Goal: Task Accomplishment & Management: Manage account settings

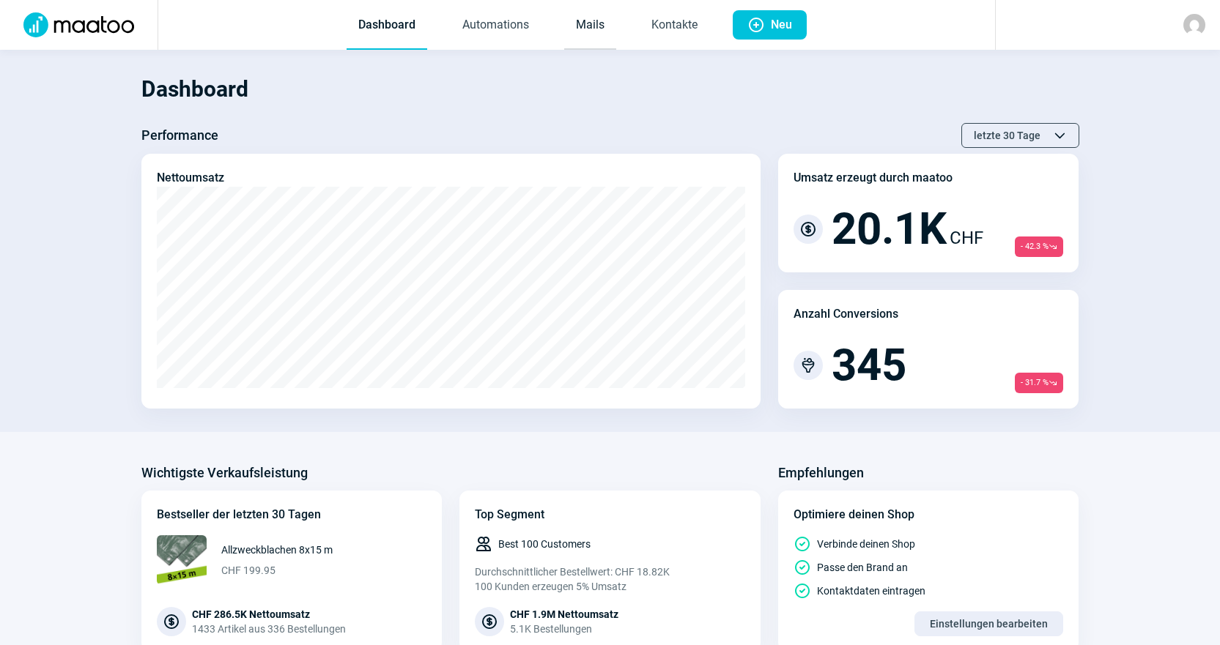
click at [599, 40] on link "Mails" at bounding box center [590, 25] width 52 height 48
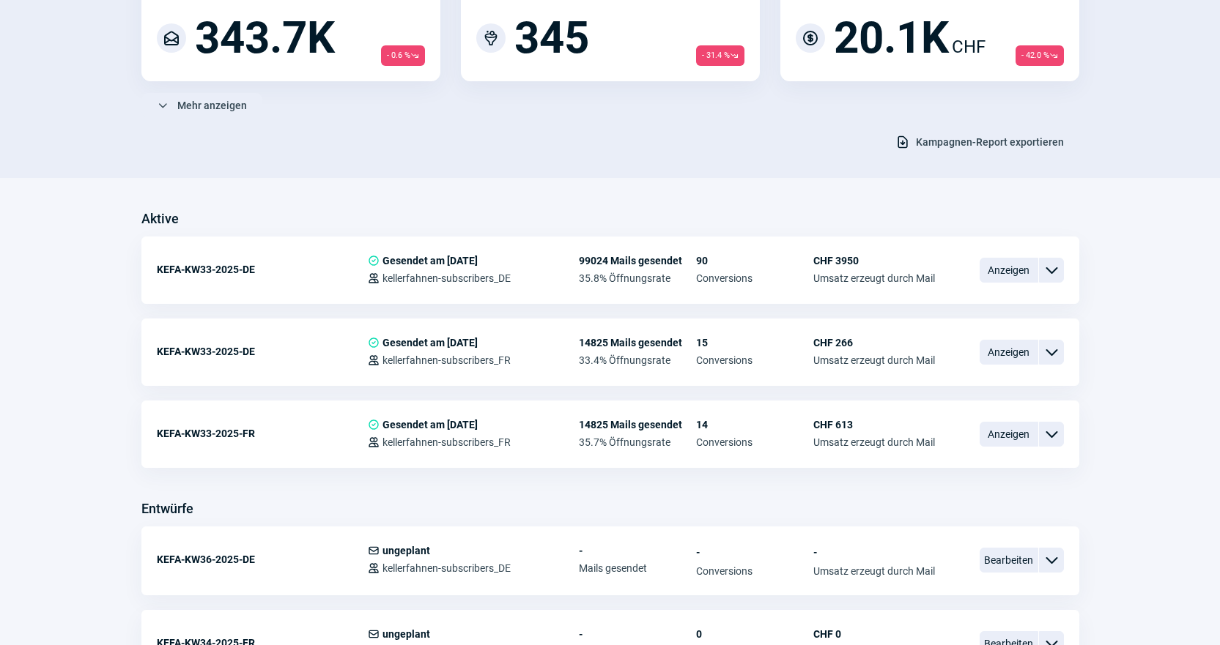
scroll to position [220, 0]
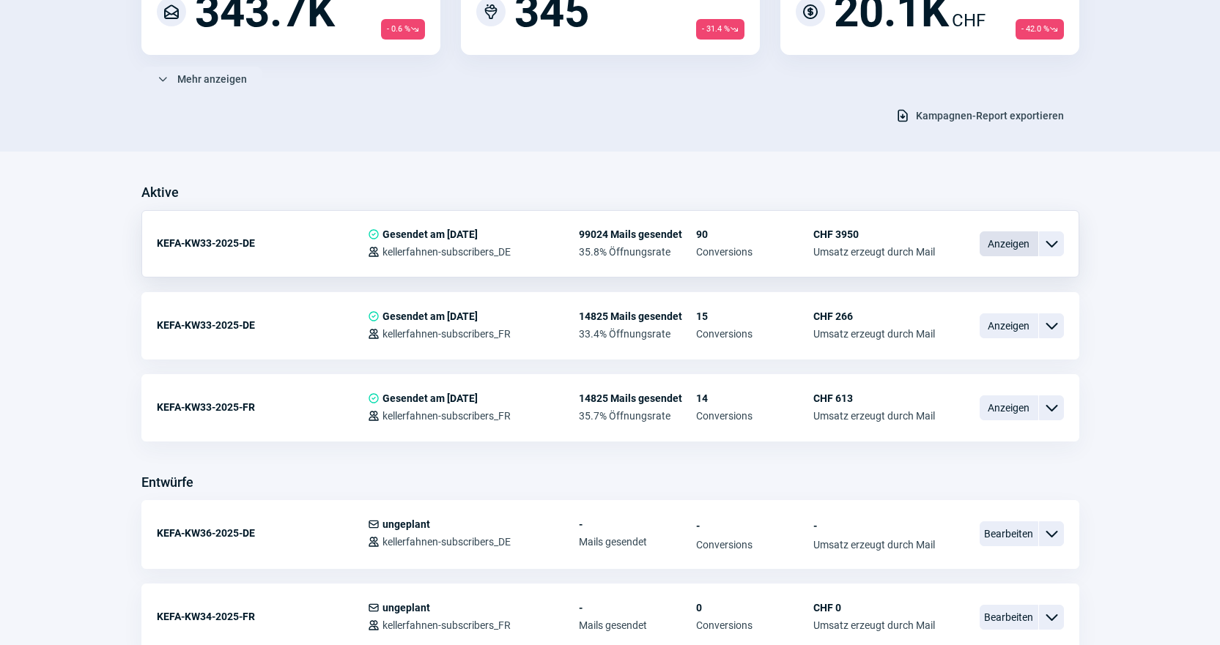
click at [1024, 249] on span "Anzeigen" at bounding box center [1008, 243] width 59 height 25
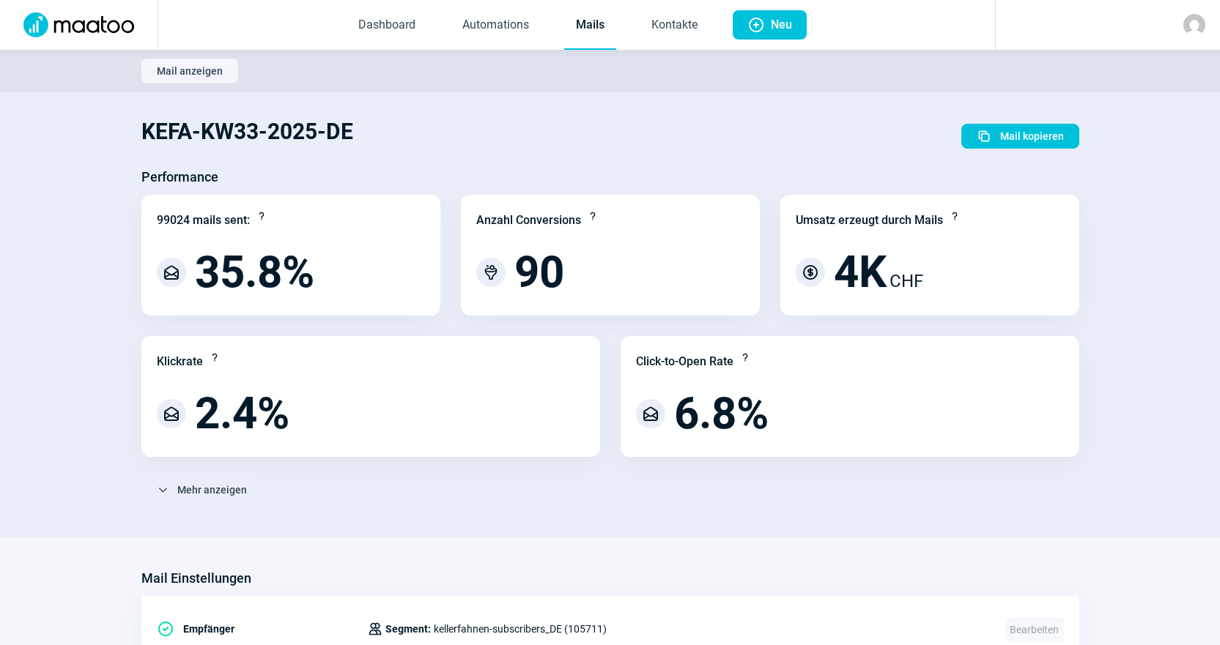
click at [599, 39] on link "Mails" at bounding box center [590, 25] width 52 height 48
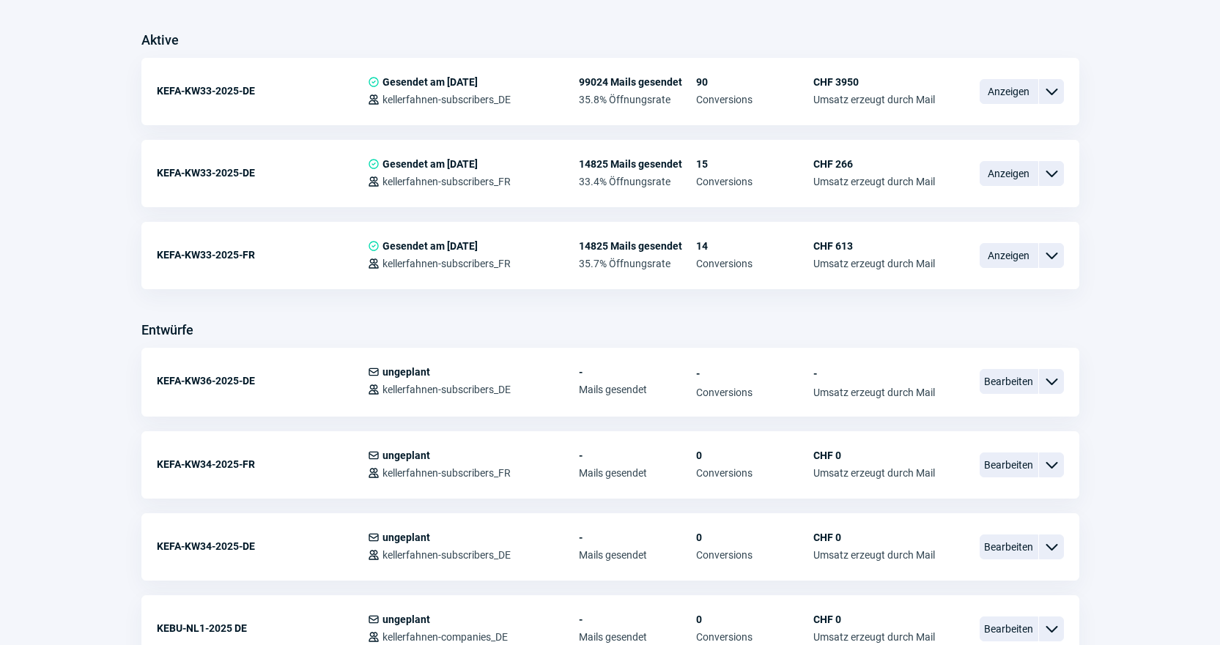
scroll to position [366, 0]
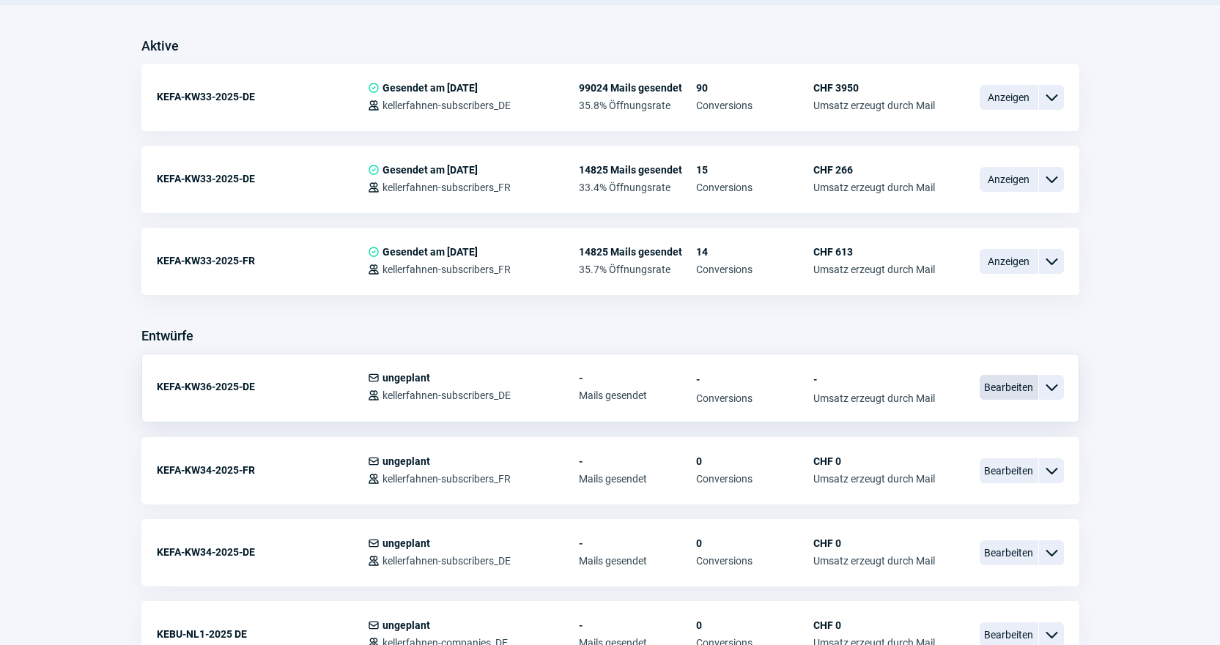
click at [1001, 390] on span "Bearbeiten" at bounding box center [1008, 387] width 59 height 25
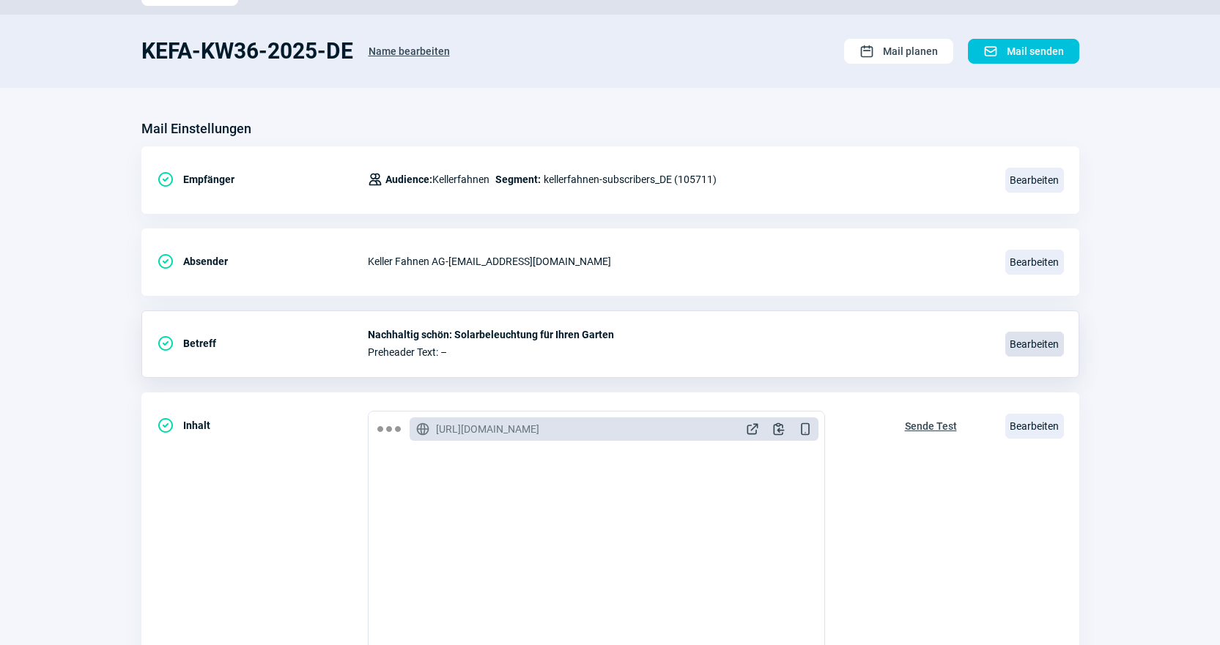
scroll to position [293, 0]
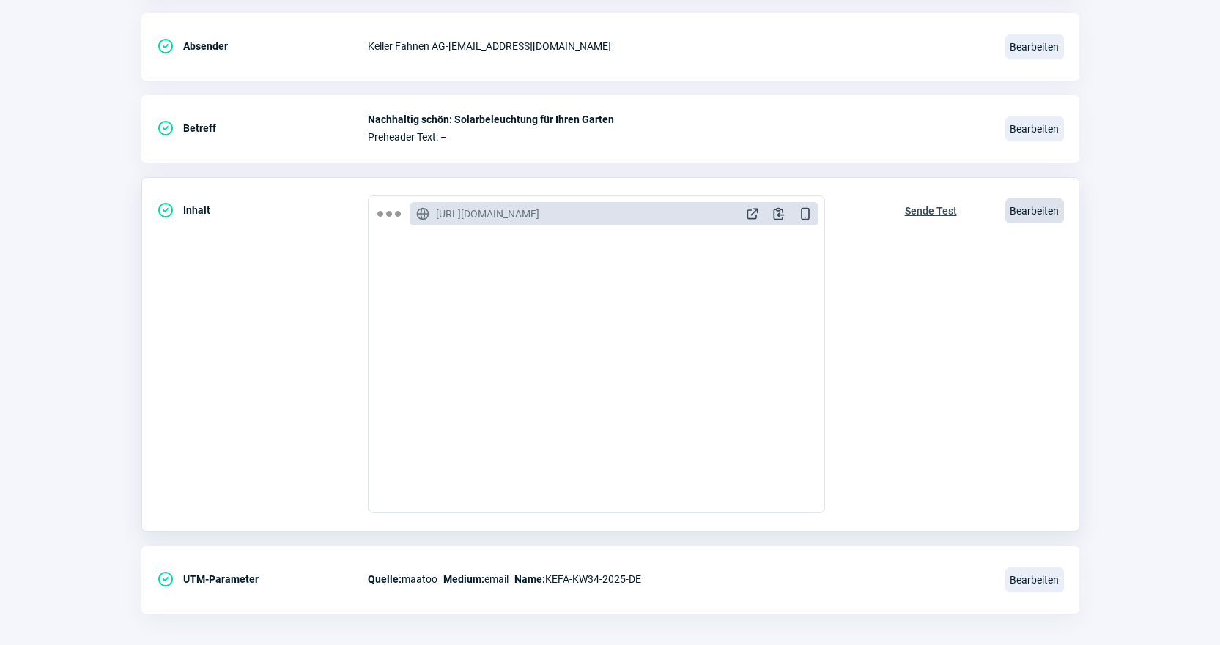
click at [1023, 207] on span "Bearbeiten" at bounding box center [1034, 211] width 59 height 25
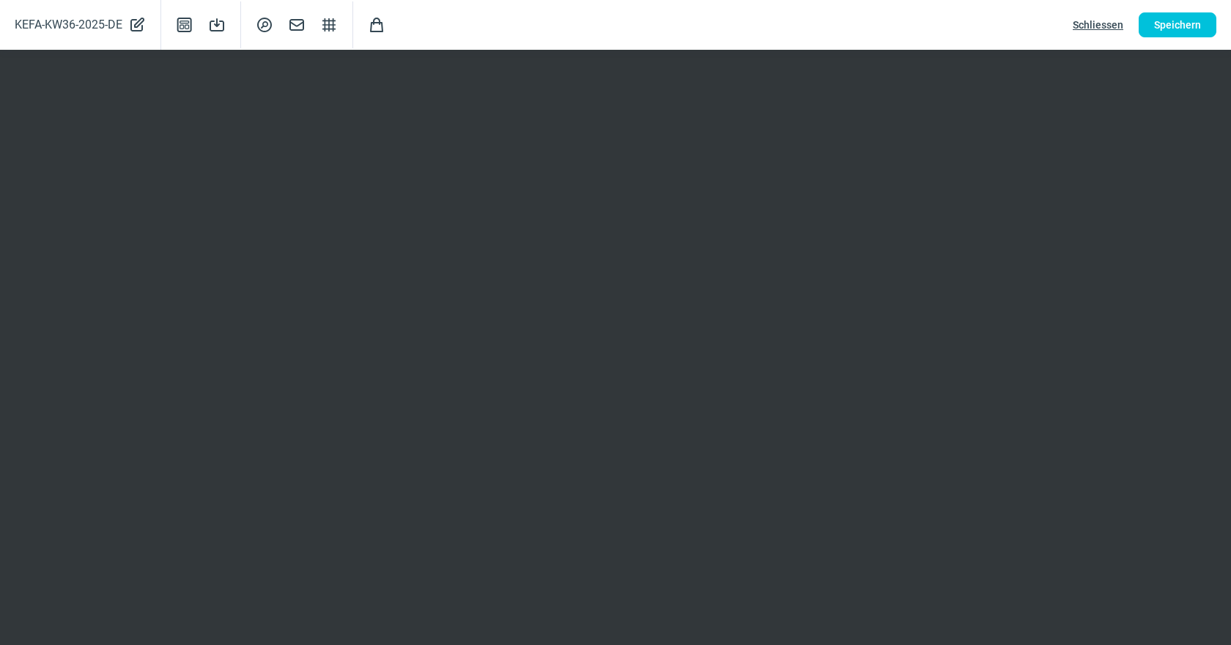
click at [1105, 23] on span "Schliessen" at bounding box center [1098, 24] width 51 height 23
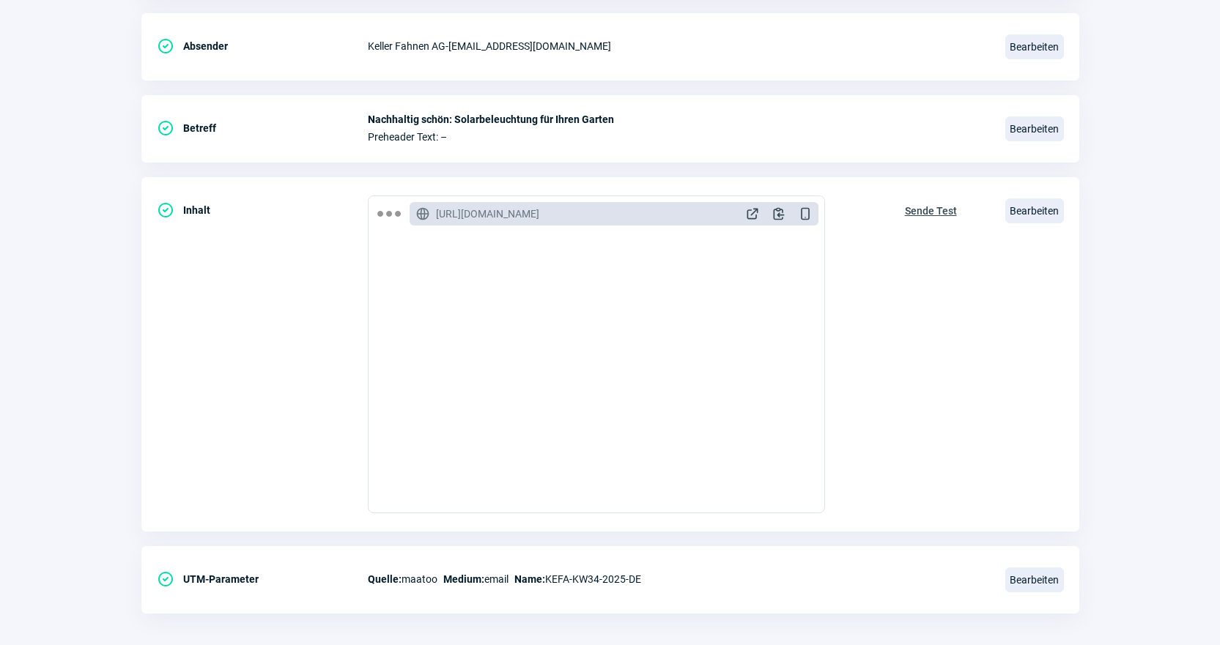
scroll to position [0, 0]
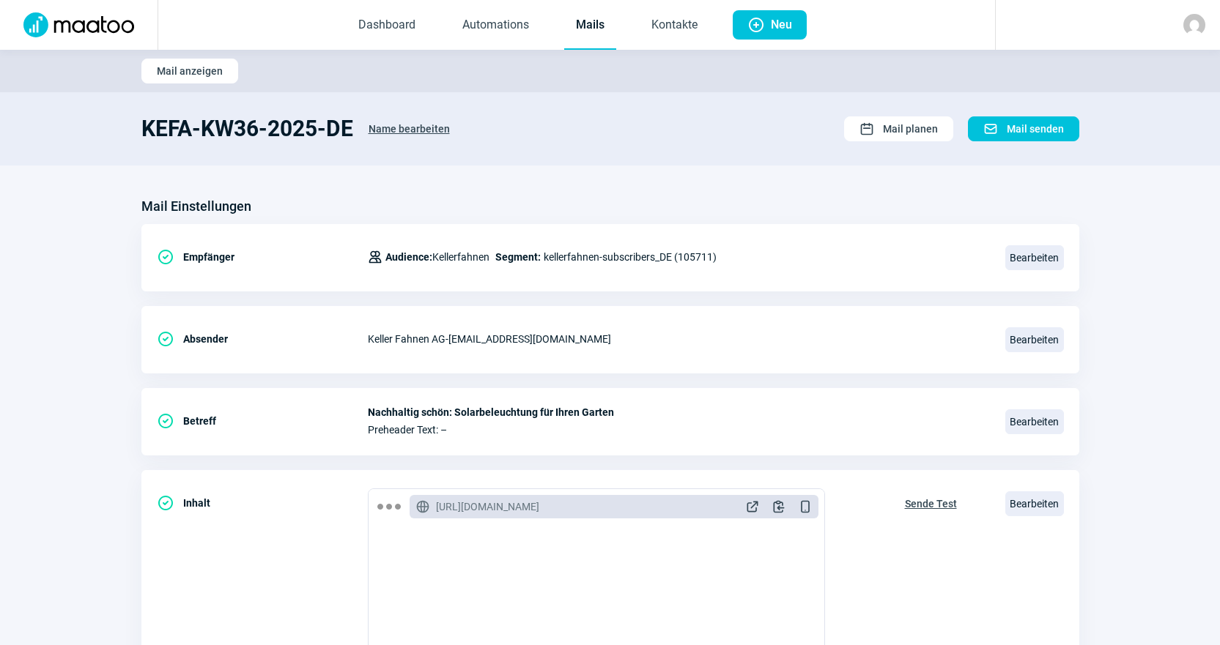
click at [575, 39] on link "Mails" at bounding box center [590, 25] width 52 height 48
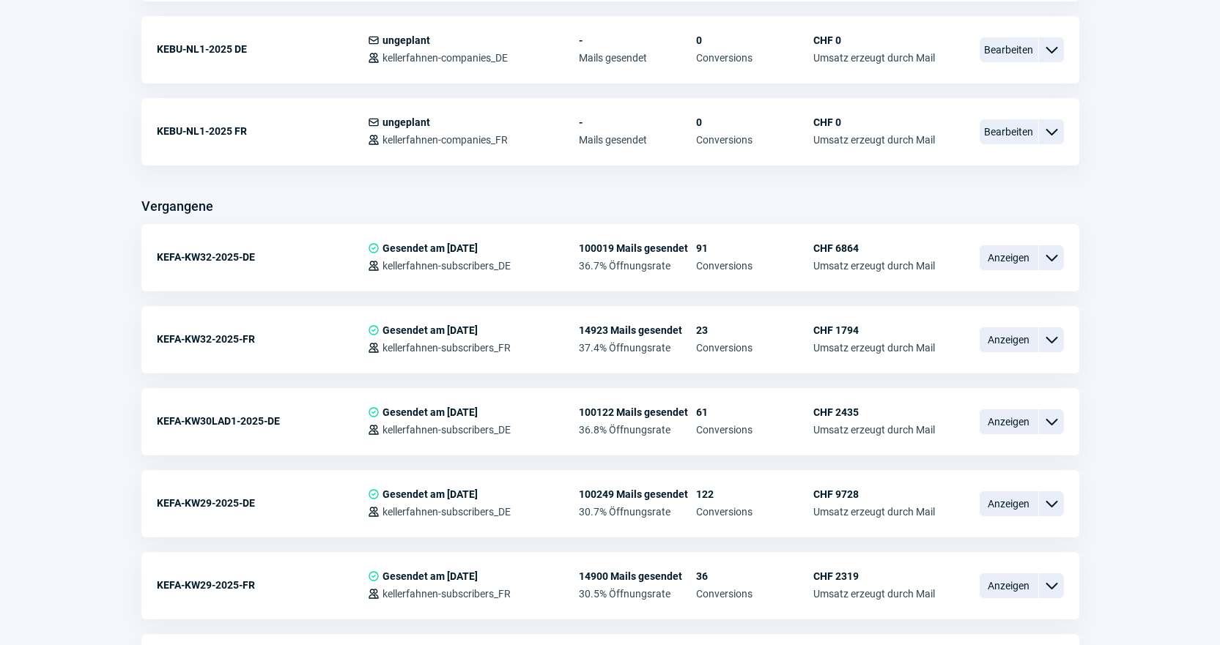
scroll to position [952, 0]
click at [1027, 499] on span "Anzeigen" at bounding box center [1008, 503] width 59 height 25
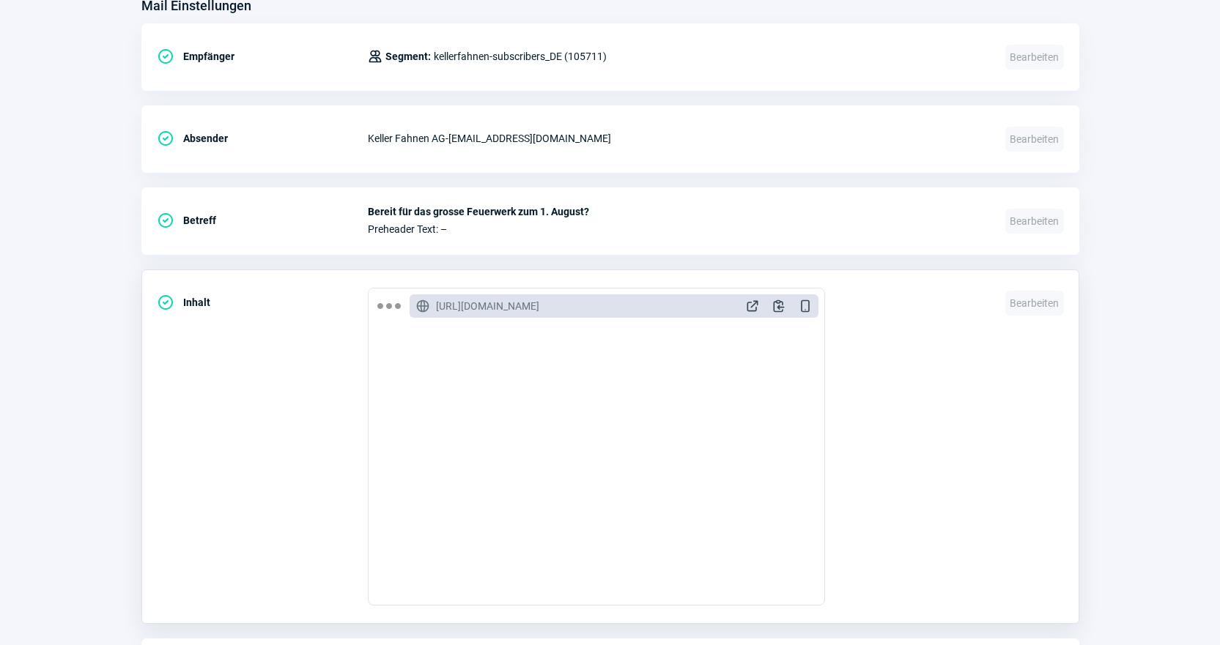
scroll to position [678, 0]
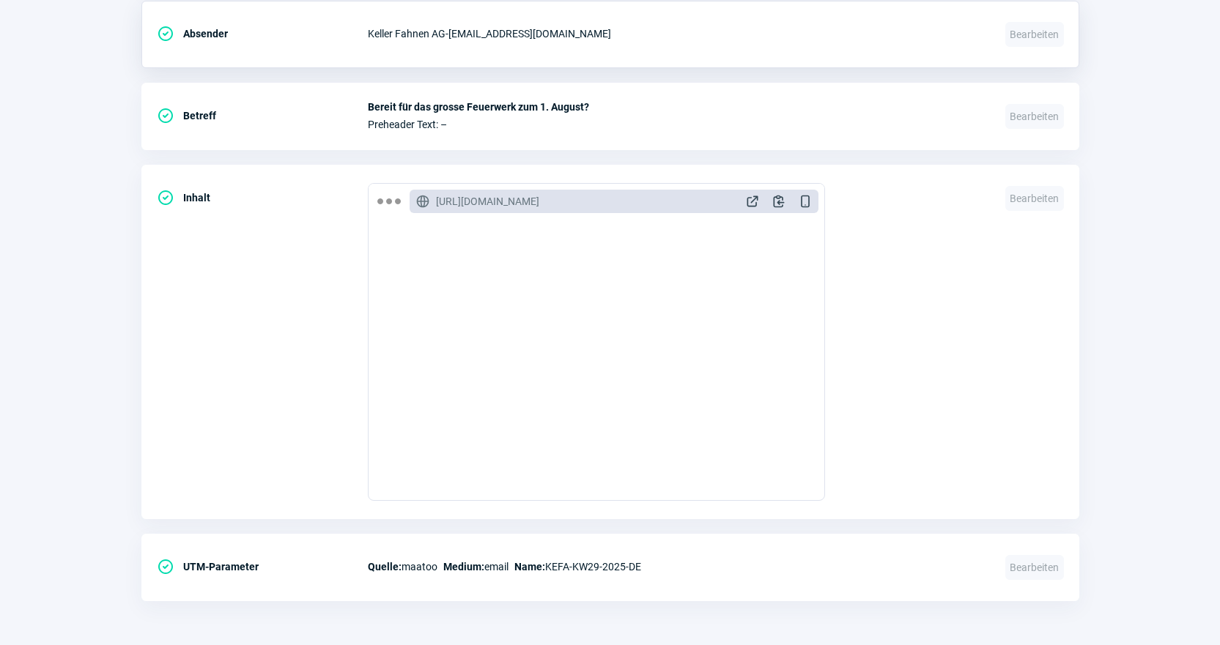
scroll to position [952, 0]
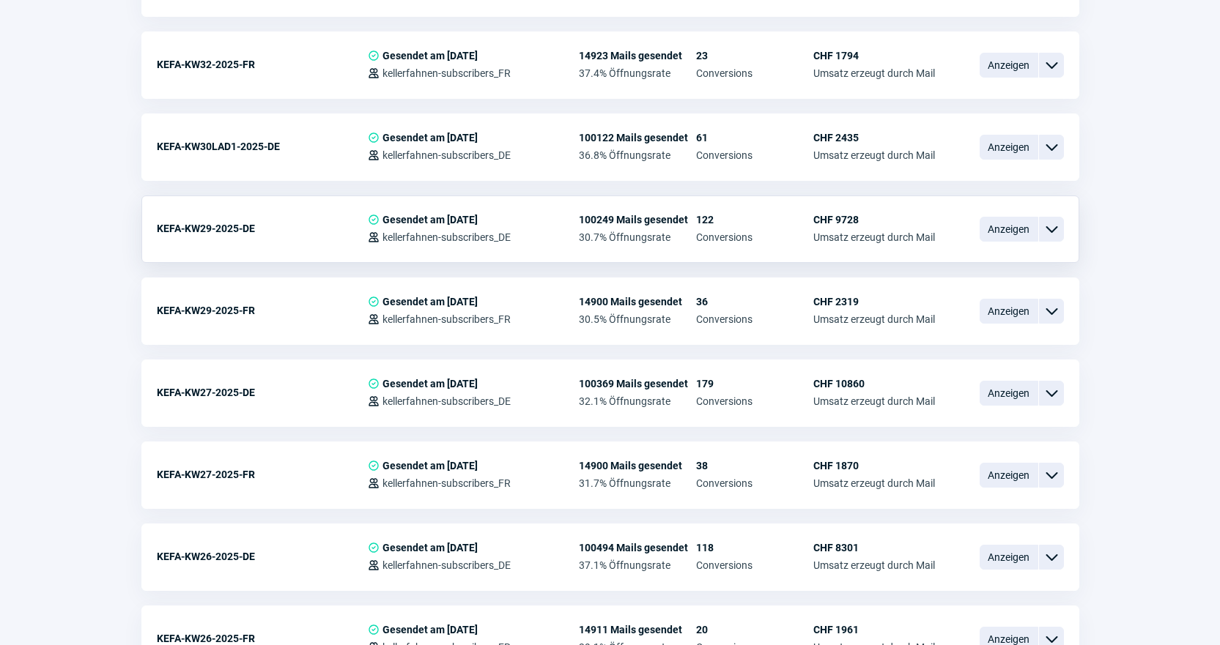
scroll to position [1245, 0]
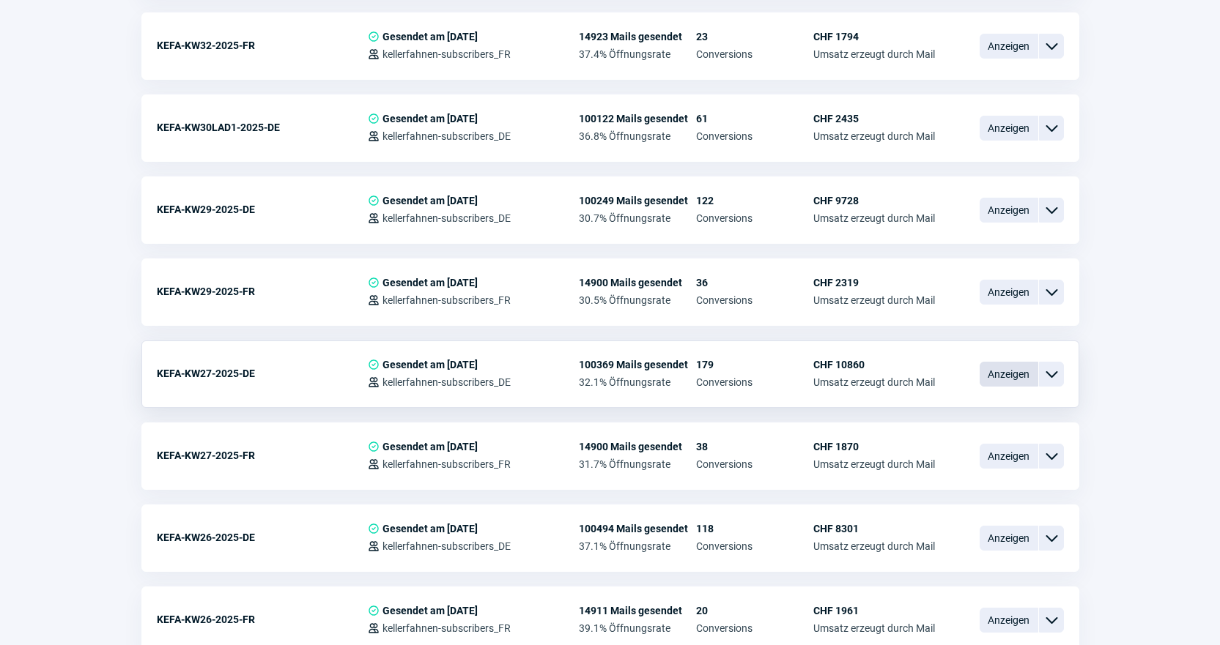
click at [1022, 379] on span "Anzeigen" at bounding box center [1008, 374] width 59 height 25
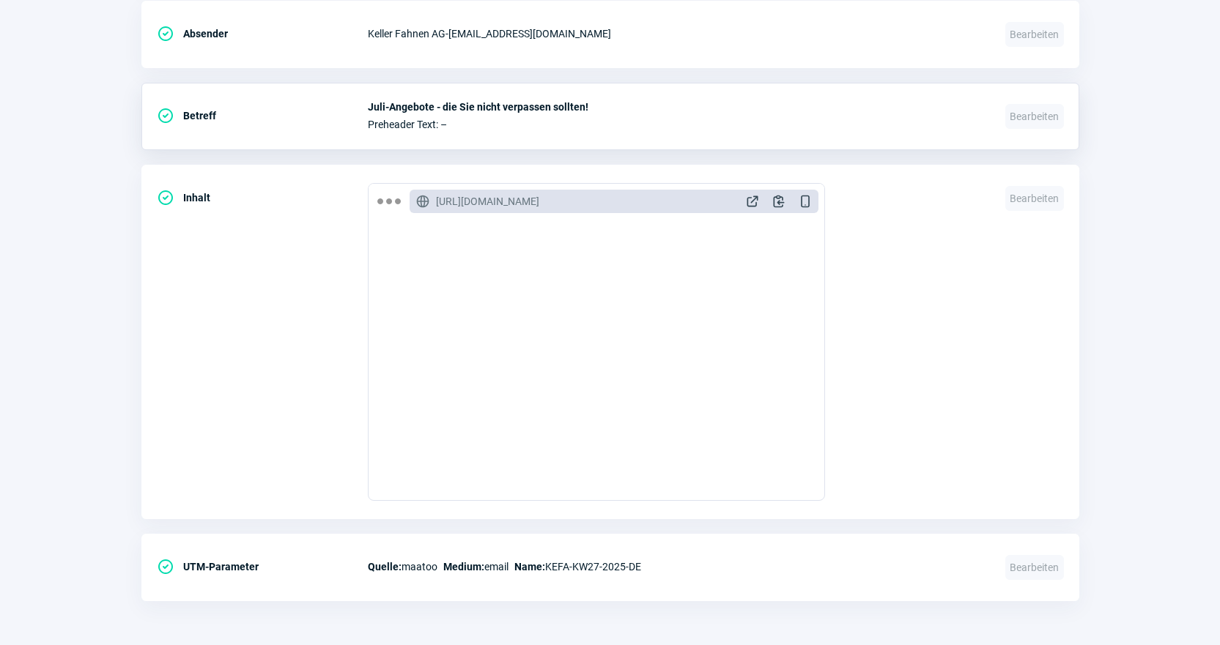
scroll to position [1685, 0]
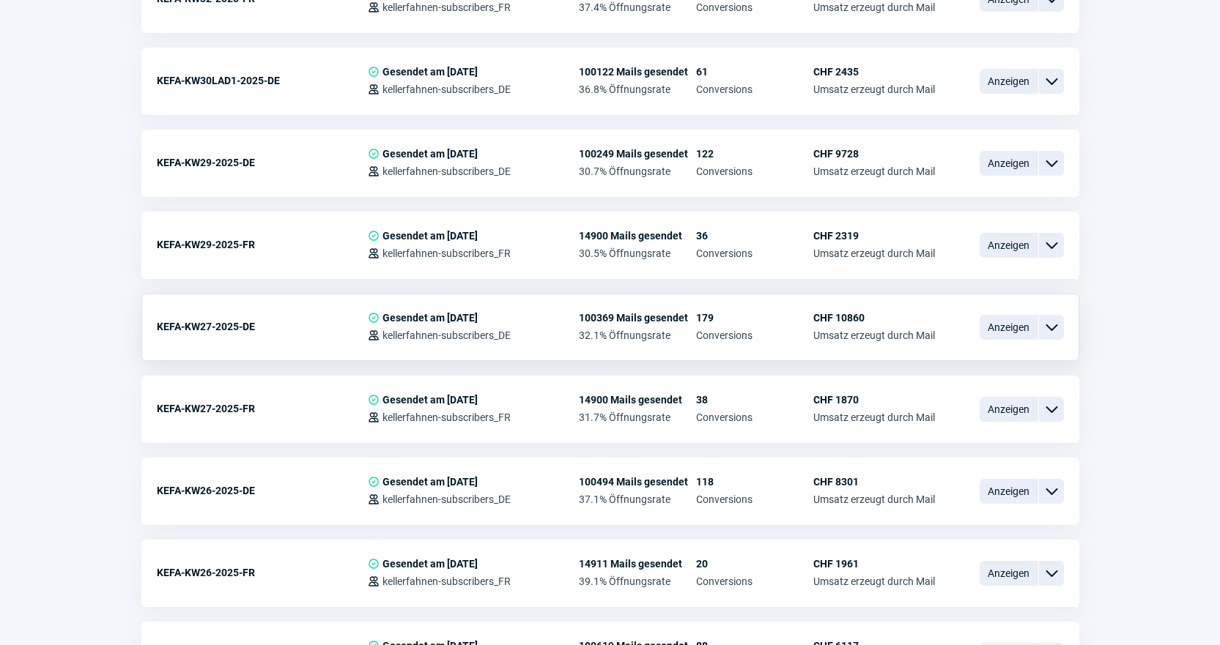
scroll to position [1319, 0]
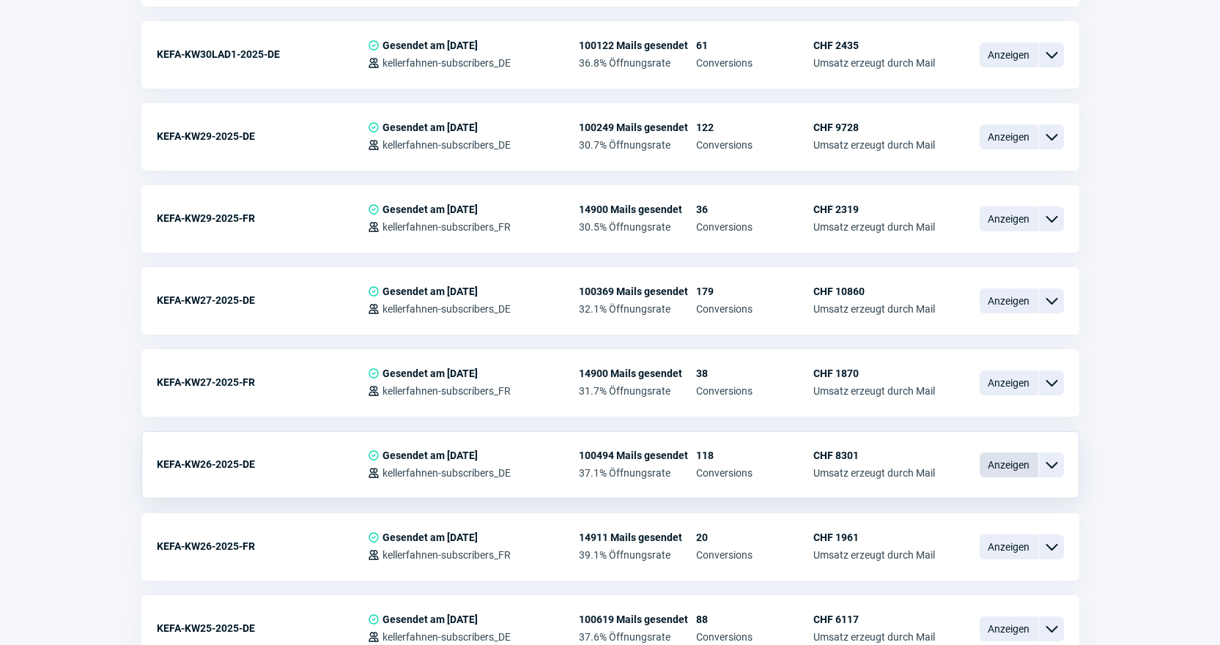
click at [988, 466] on span "Anzeigen" at bounding box center [1008, 465] width 59 height 25
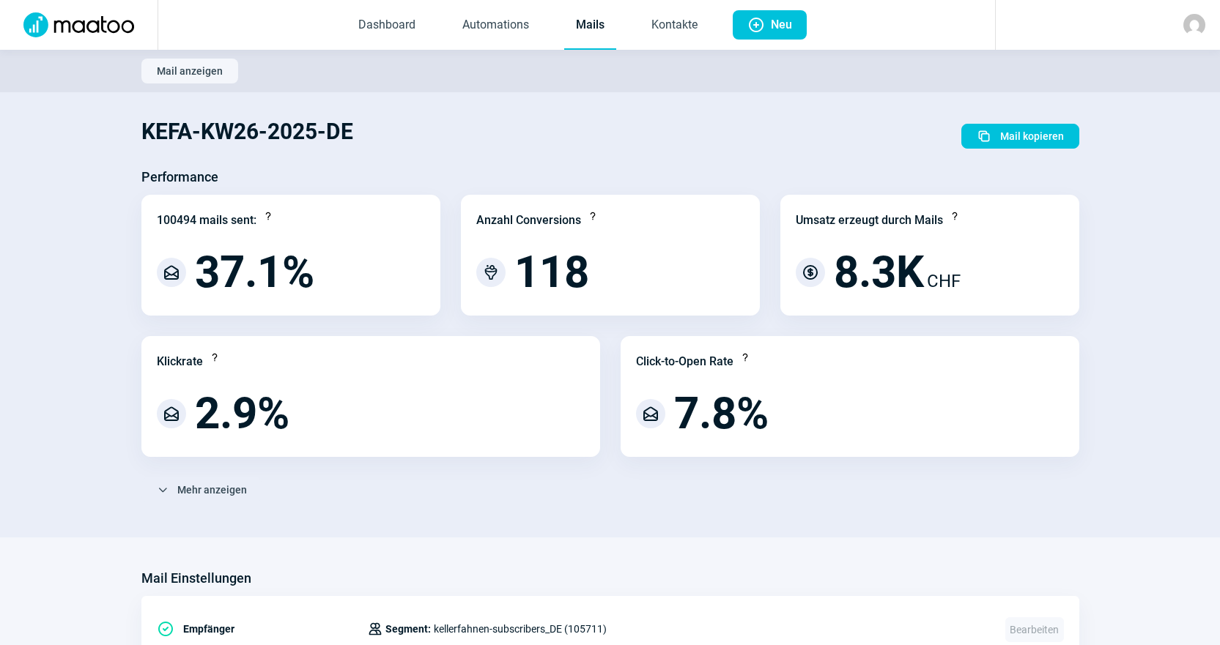
click at [586, 21] on link "Mails" at bounding box center [590, 25] width 52 height 48
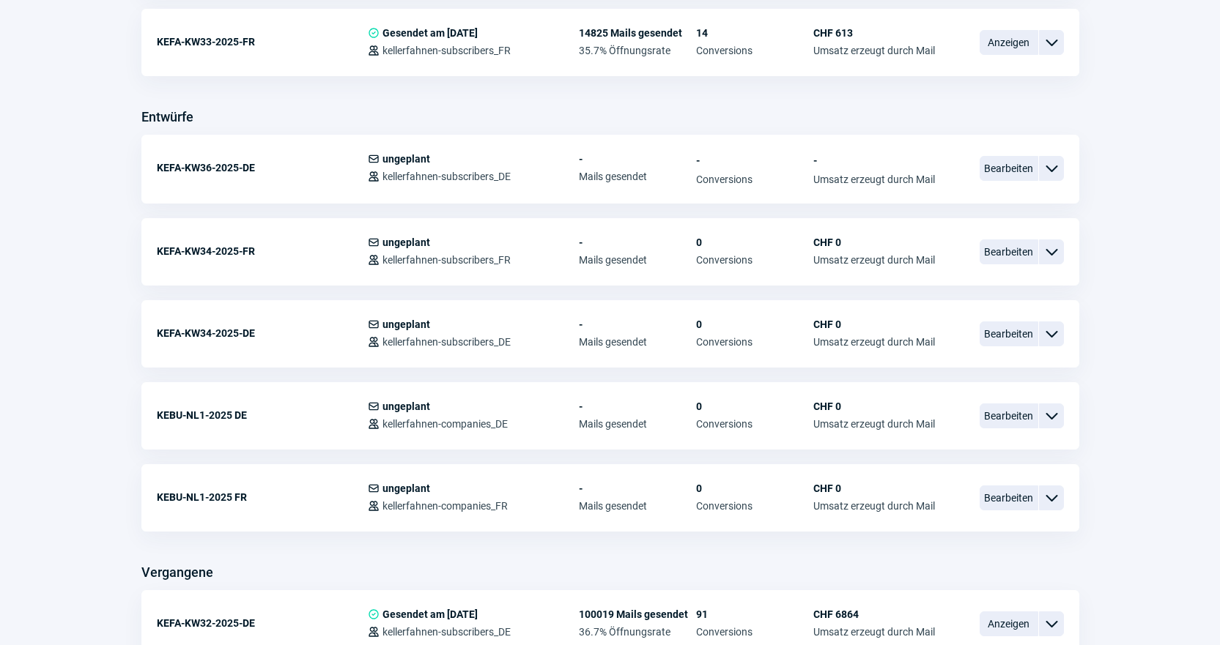
scroll to position [586, 0]
click at [990, 333] on span "Bearbeiten" at bounding box center [1008, 333] width 59 height 25
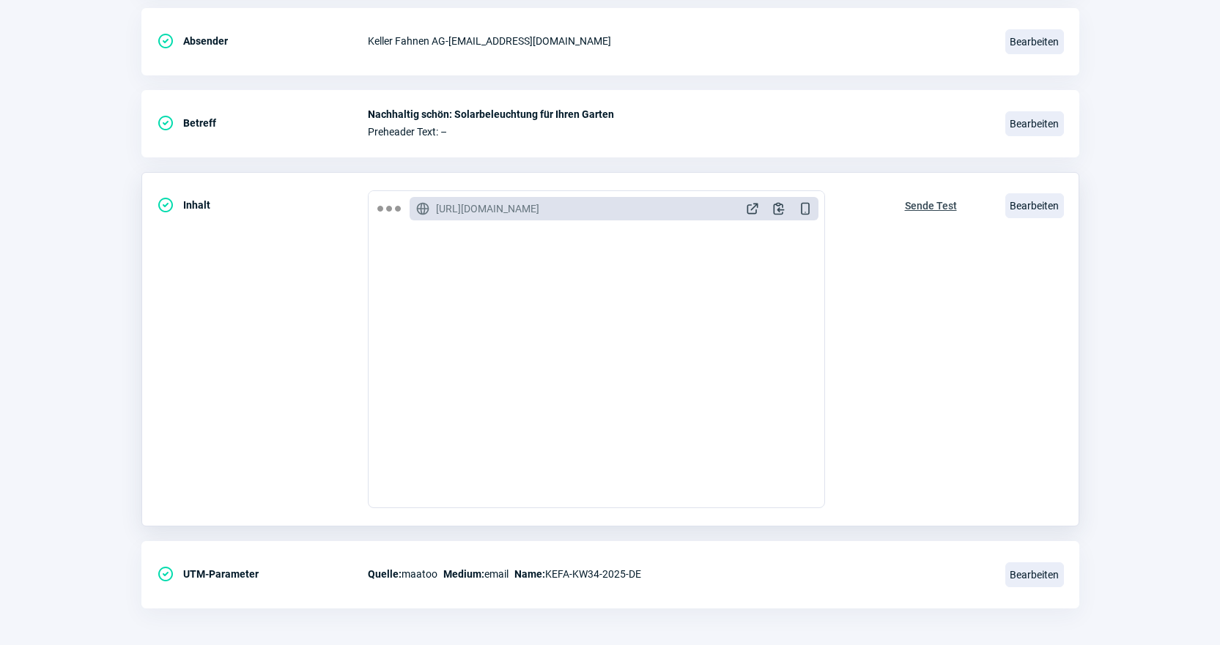
scroll to position [305, 0]
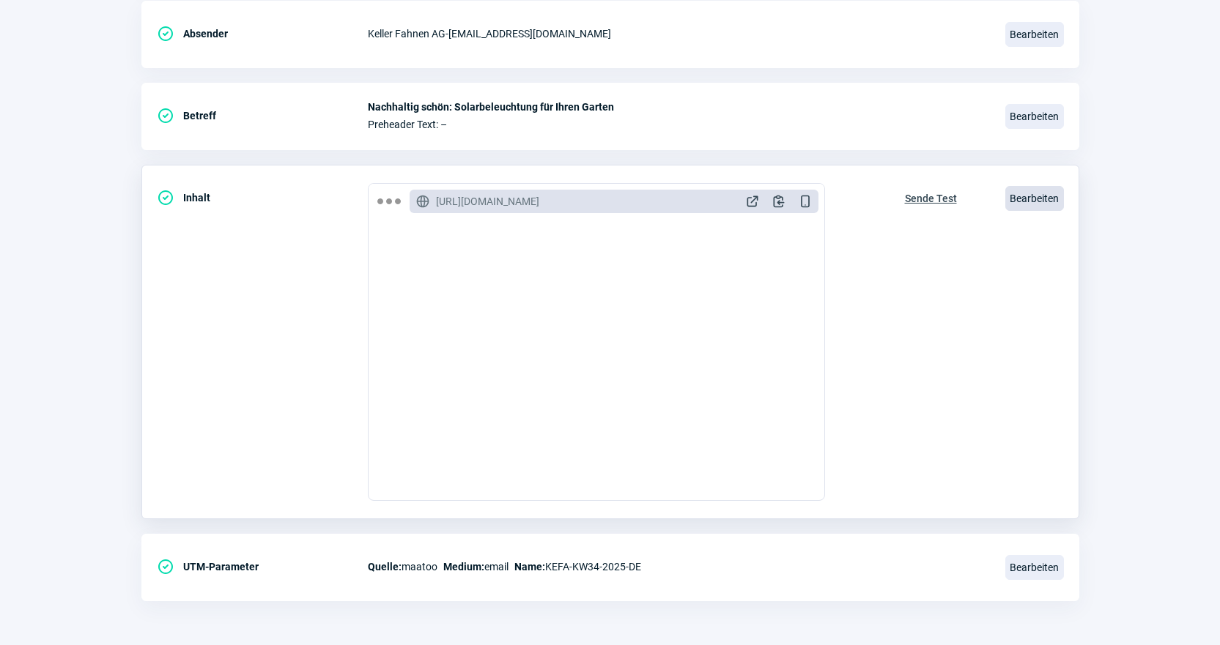
click at [1031, 201] on span "Bearbeiten" at bounding box center [1034, 198] width 59 height 25
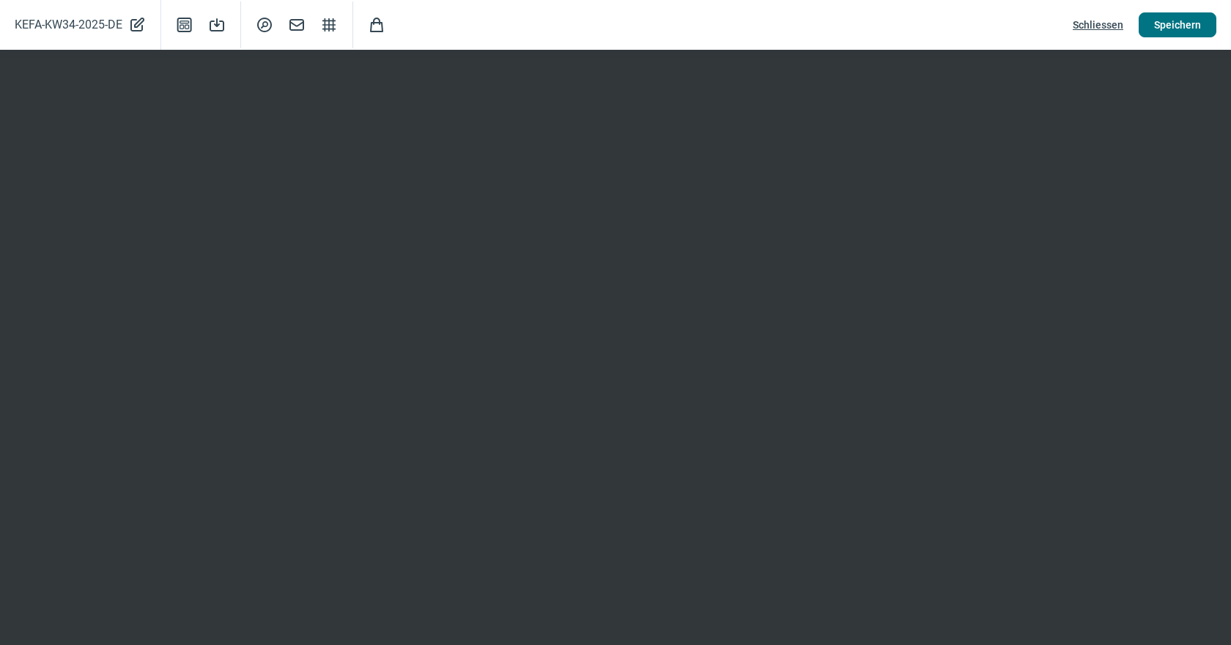
click at [1177, 21] on span "Speichern" at bounding box center [1177, 24] width 47 height 23
click at [1106, 29] on span "Schliessen" at bounding box center [1098, 24] width 51 height 23
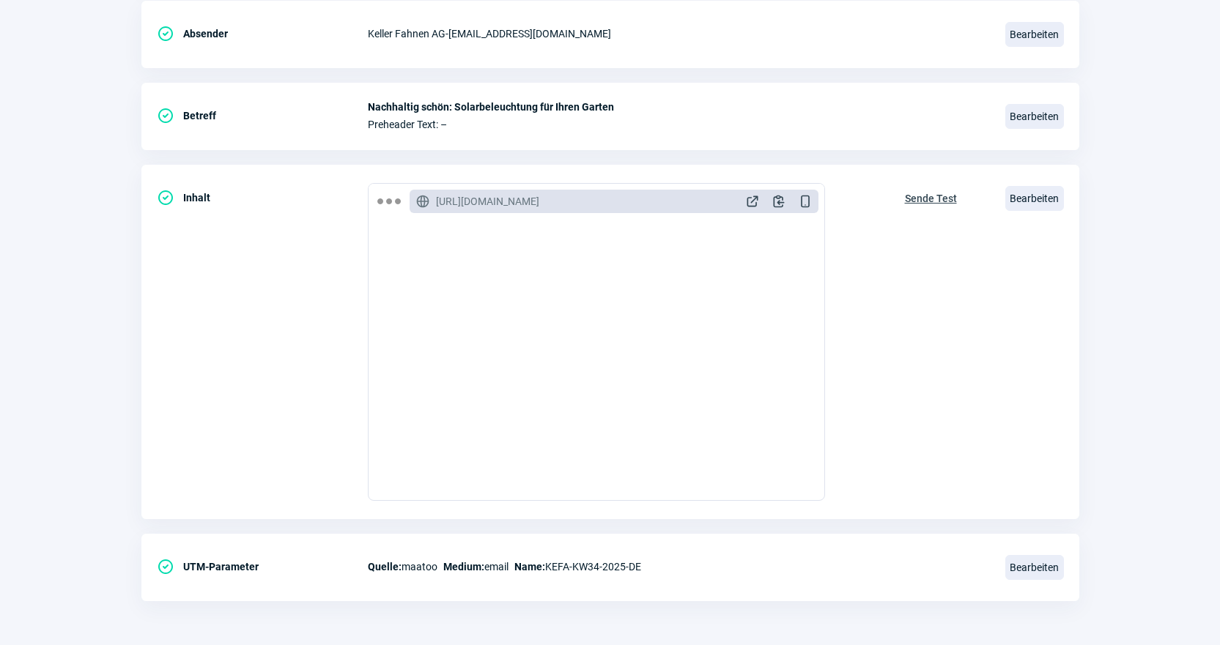
scroll to position [0, 0]
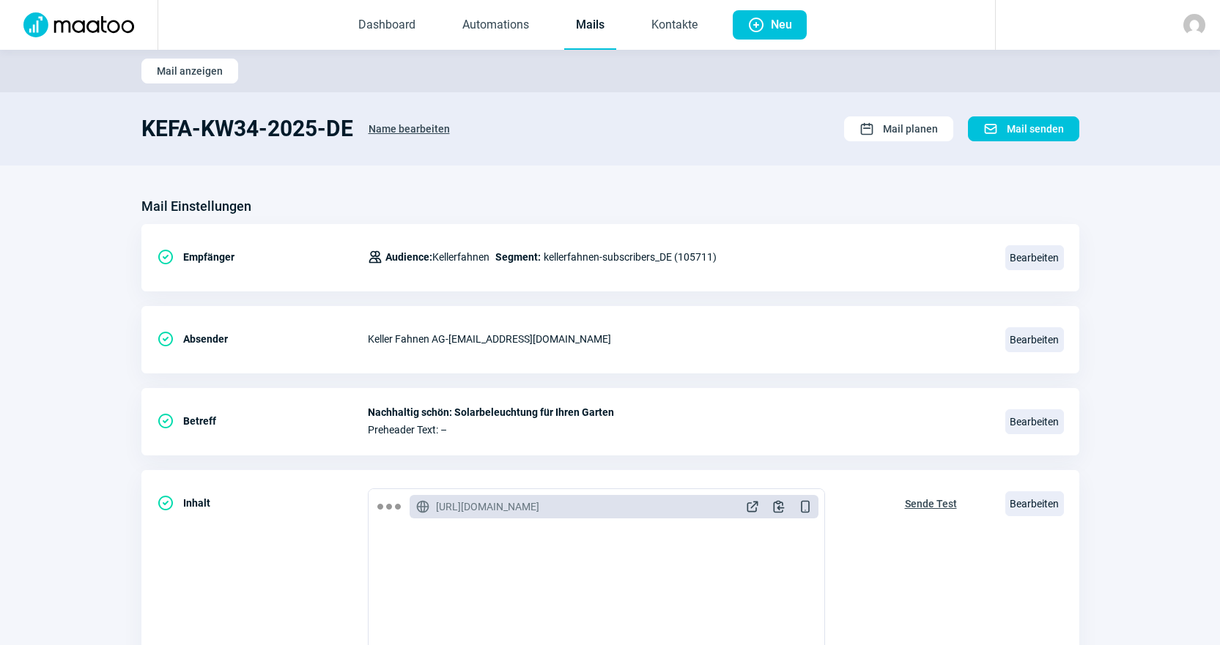
click at [581, 30] on link "Mails" at bounding box center [590, 25] width 52 height 48
